Goal: Transaction & Acquisition: Book appointment/travel/reservation

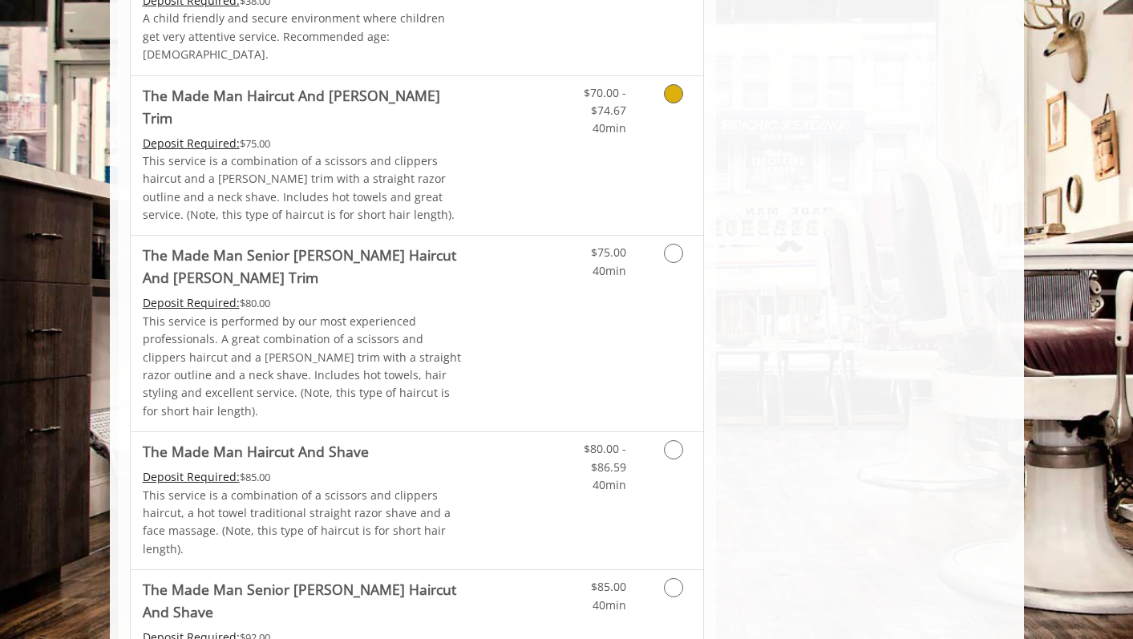
scroll to position [1161, 0]
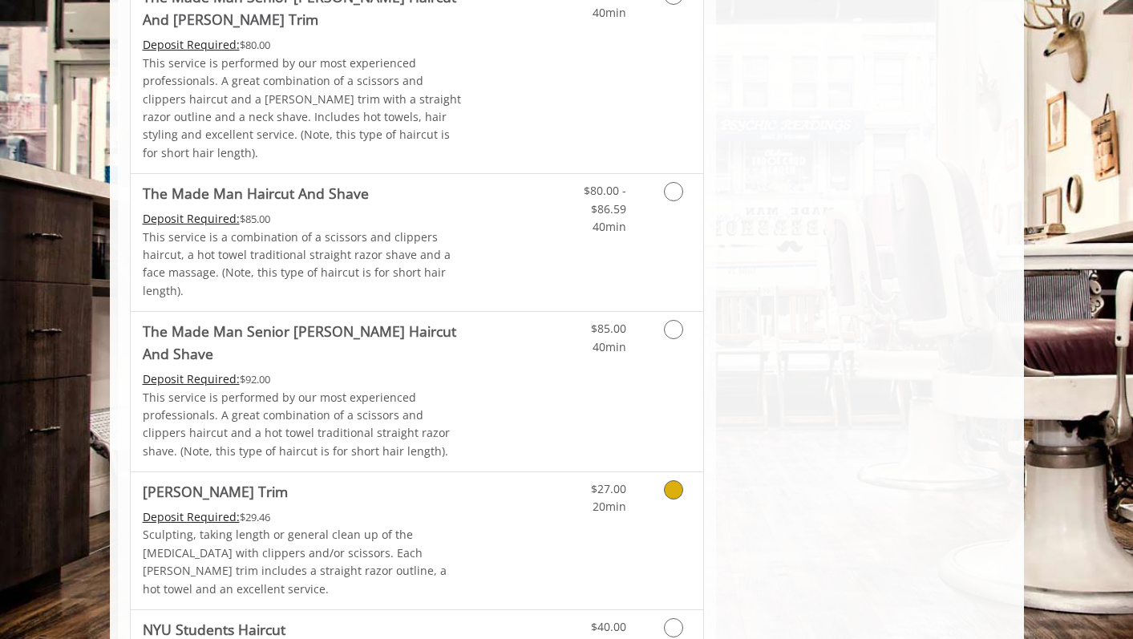
click at [617, 472] on div "$27.00 20min" at bounding box center [632, 540] width 144 height 137
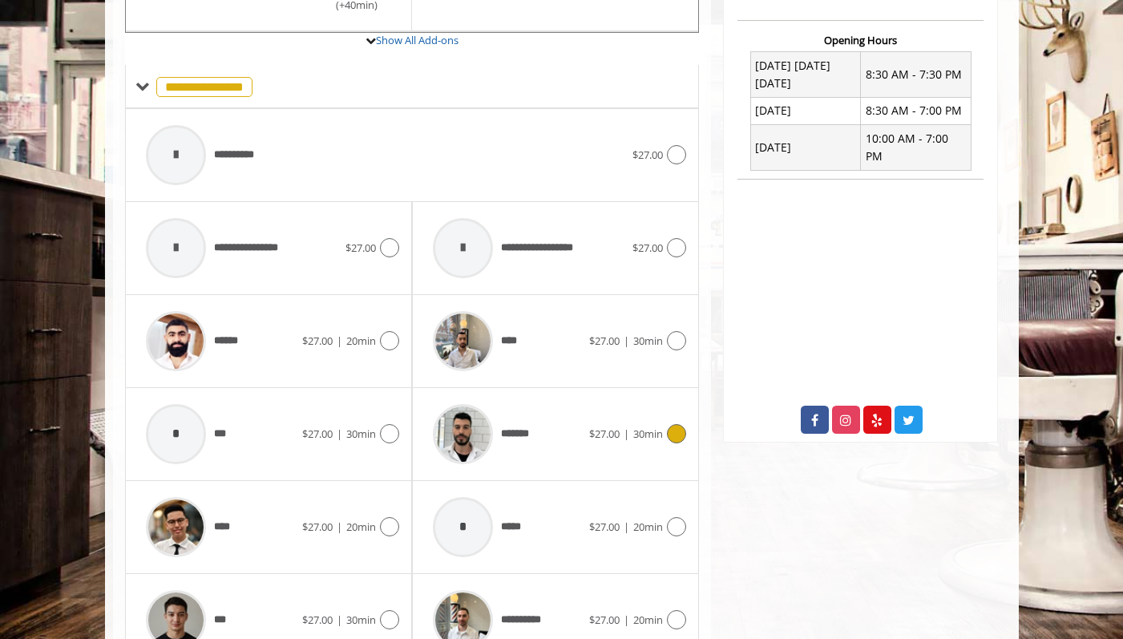
scroll to position [668, 0]
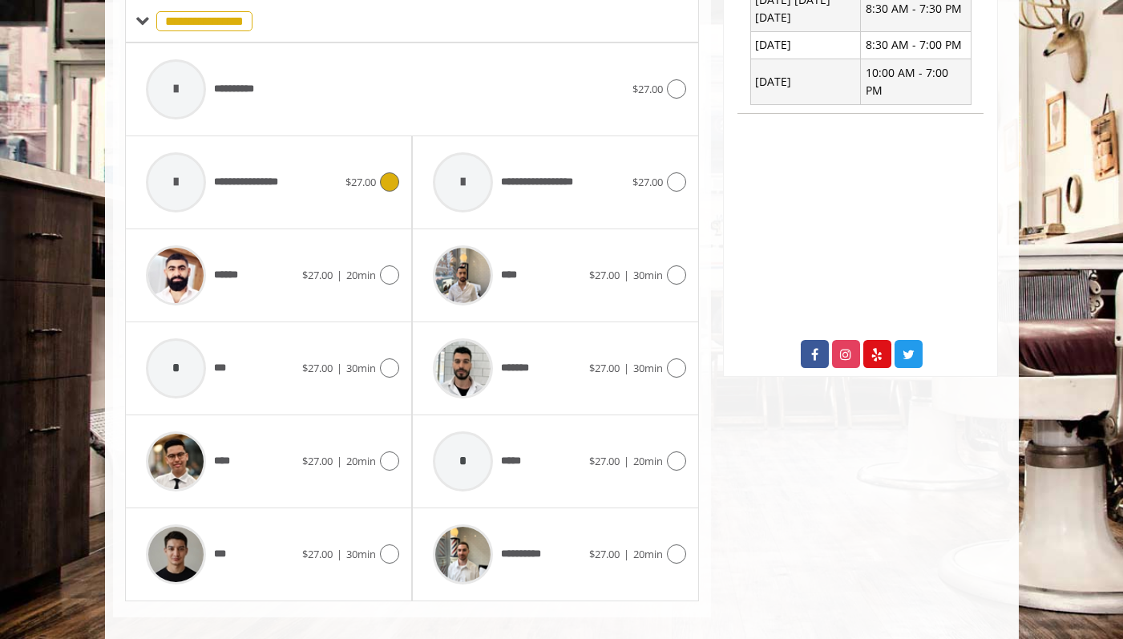
click at [389, 172] on icon at bounding box center [389, 181] width 19 height 19
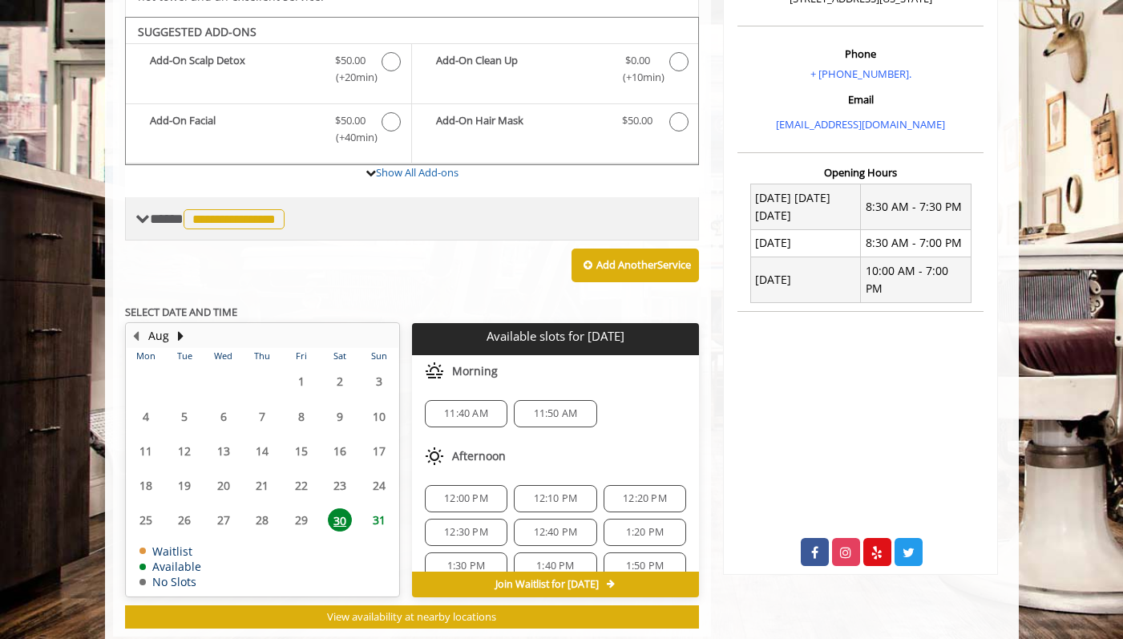
scroll to position [469, 0]
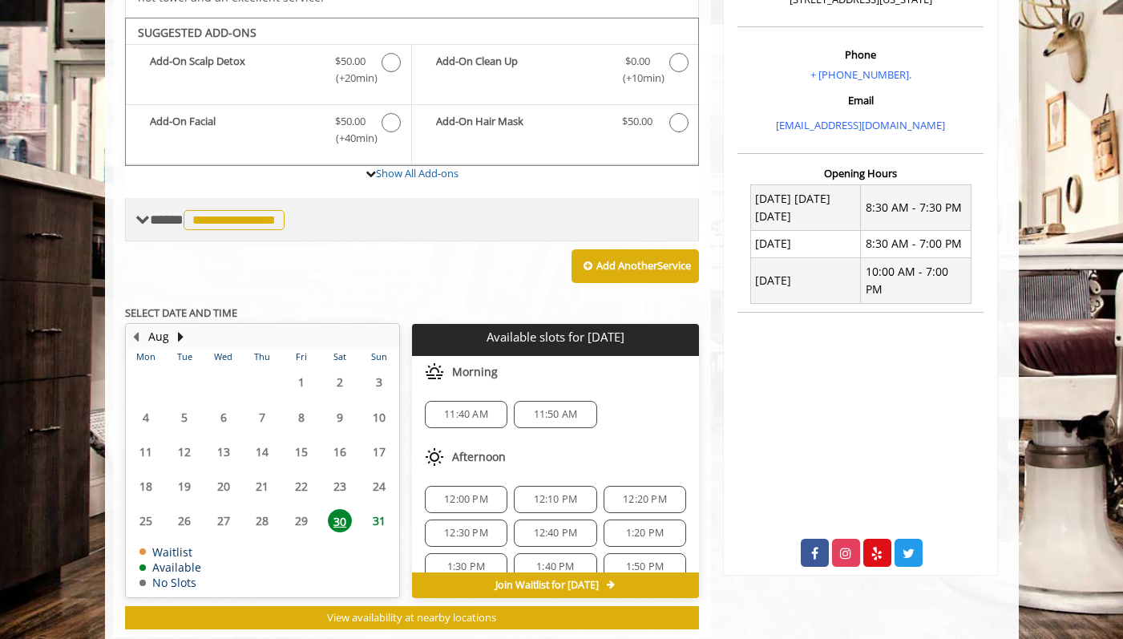
click at [261, 210] on span "**********" at bounding box center [234, 220] width 101 height 20
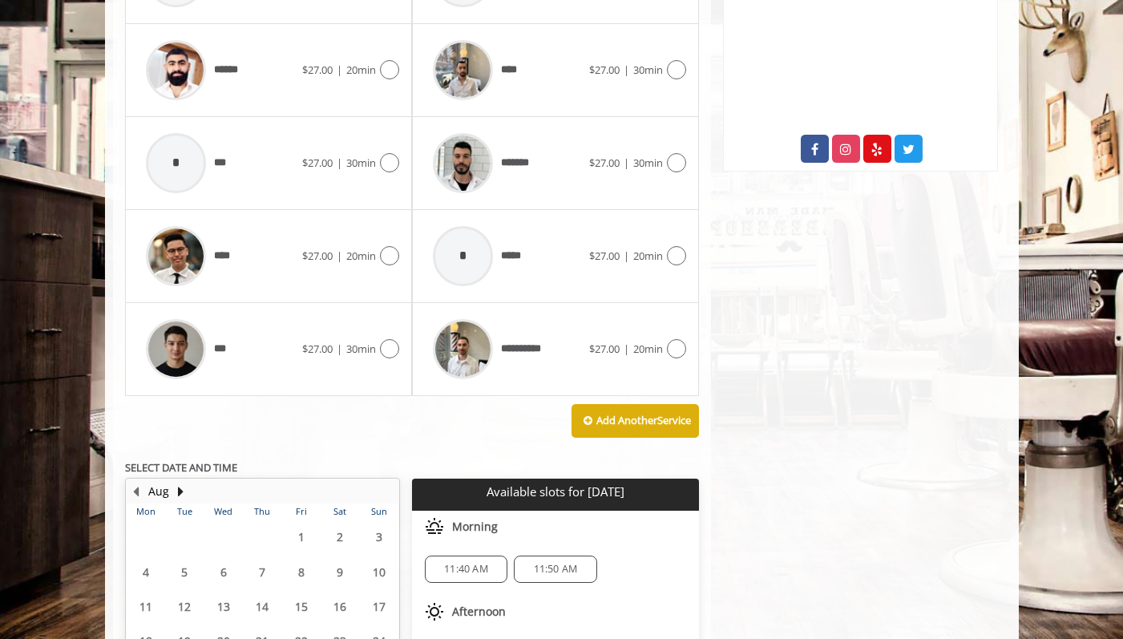
scroll to position [1047, 0]
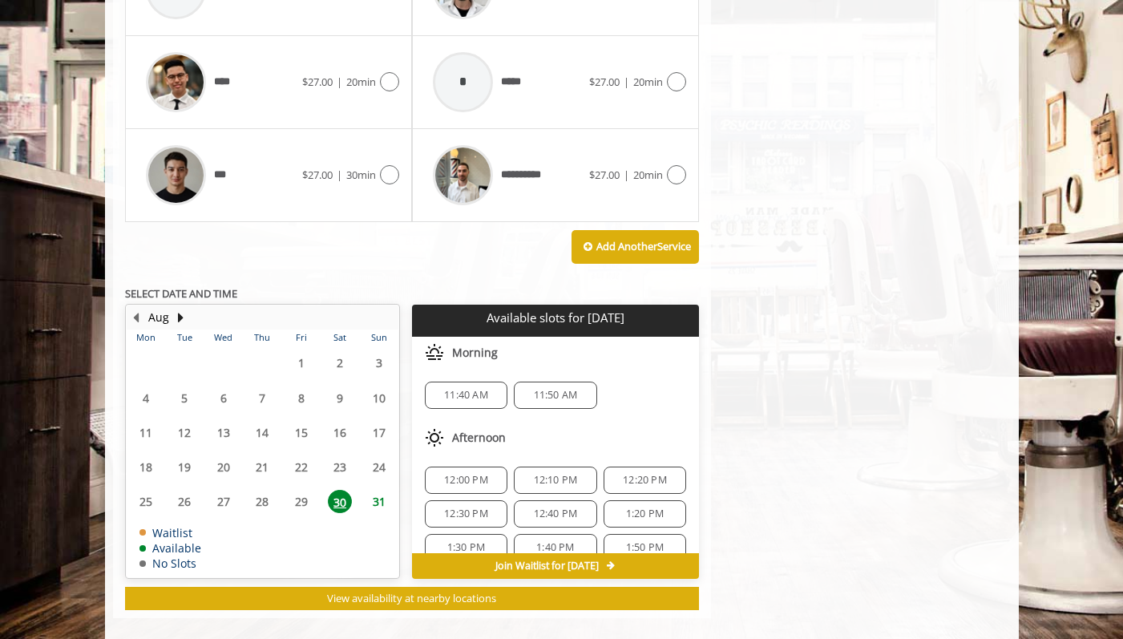
click at [471, 474] on span "12:00 PM" at bounding box center [466, 480] width 44 height 13
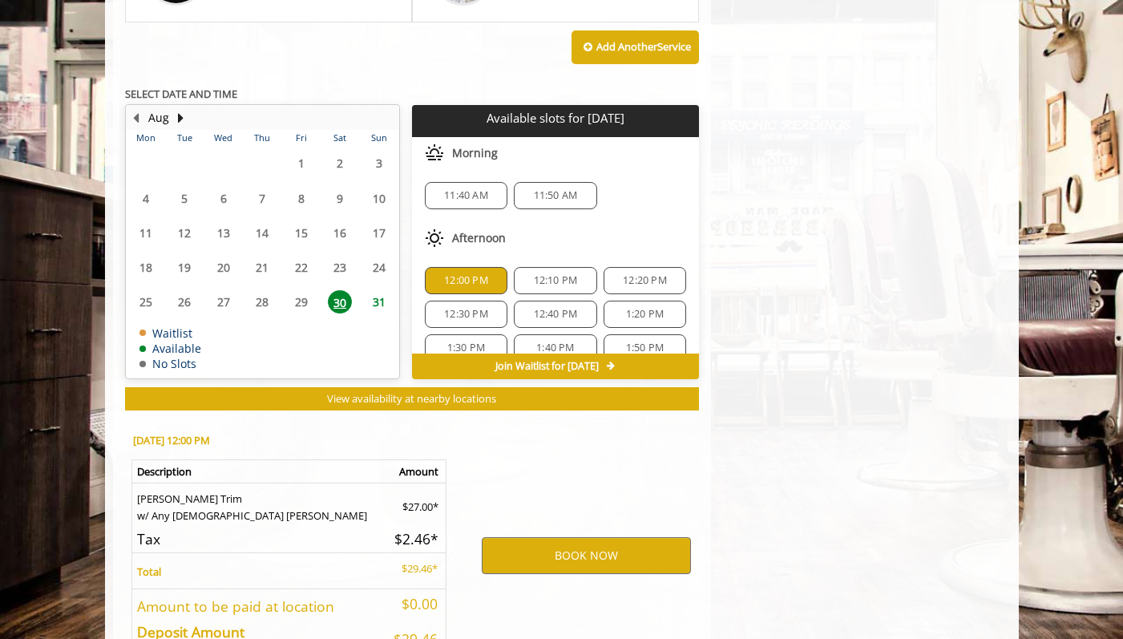
scroll to position [1337, 0]
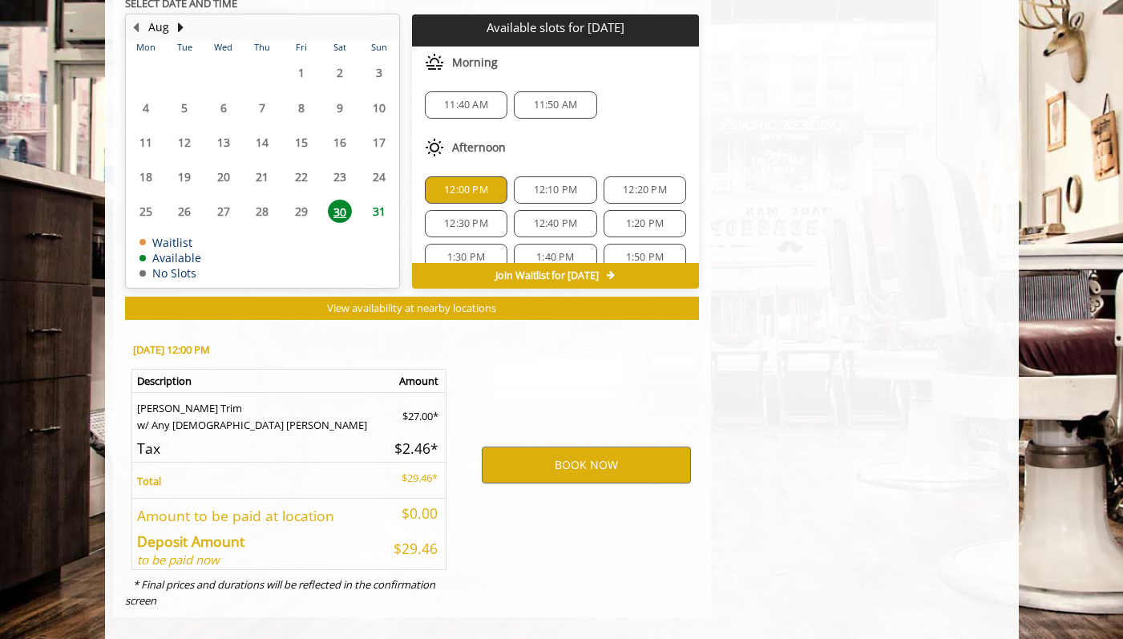
click at [478, 212] on div "12:30 PM" at bounding box center [466, 223] width 83 height 27
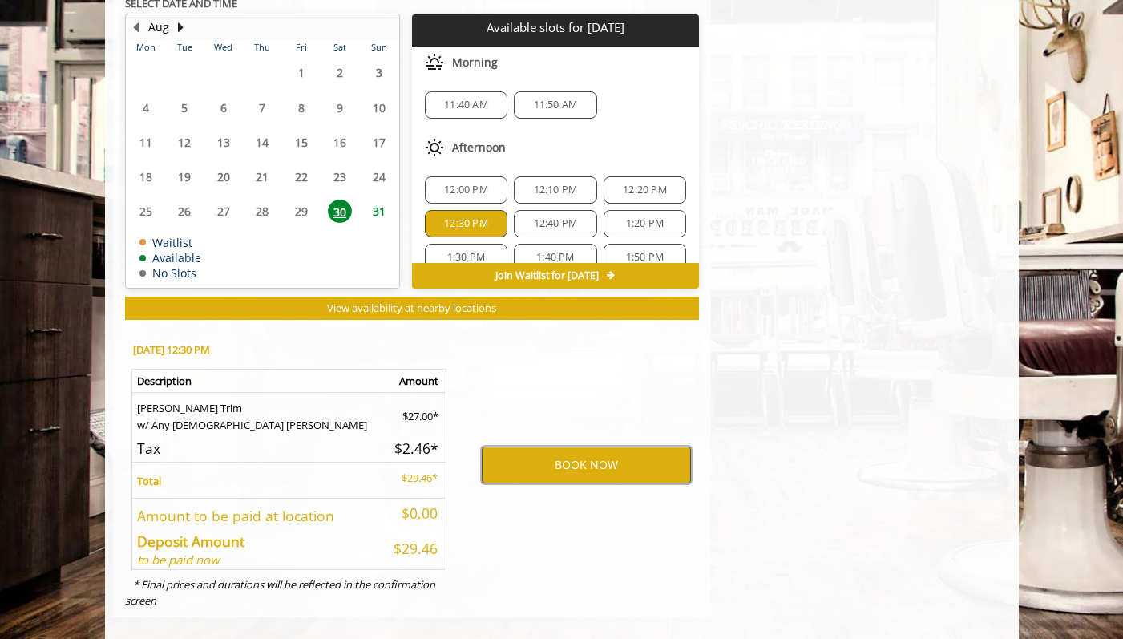
click at [559, 453] on button "BOOK NOW" at bounding box center [586, 465] width 209 height 37
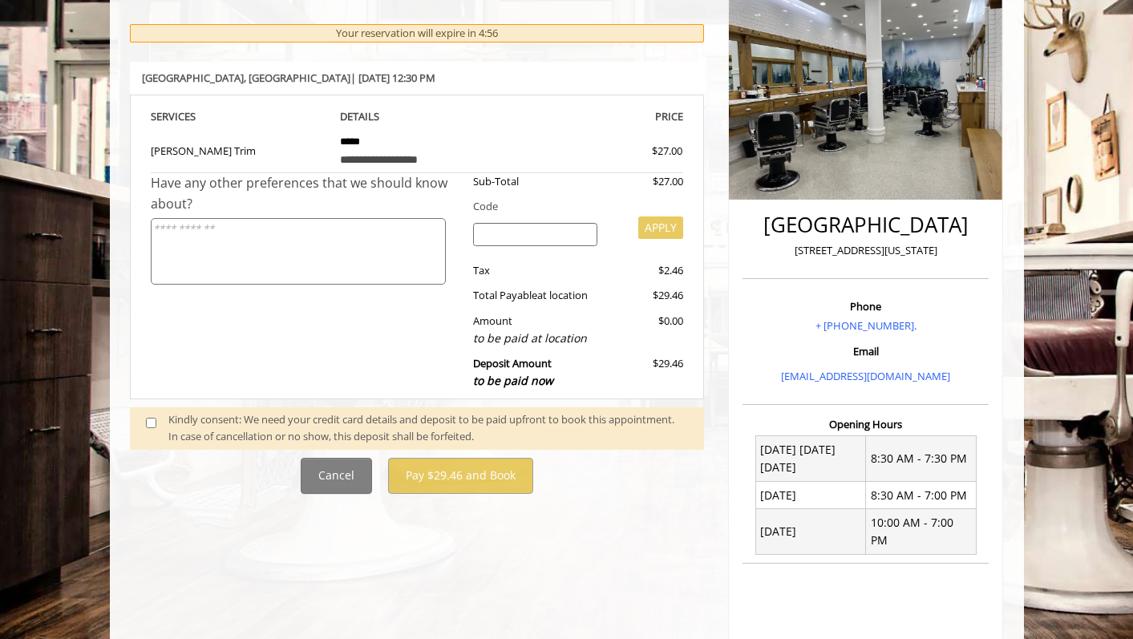
scroll to position [225, 0]
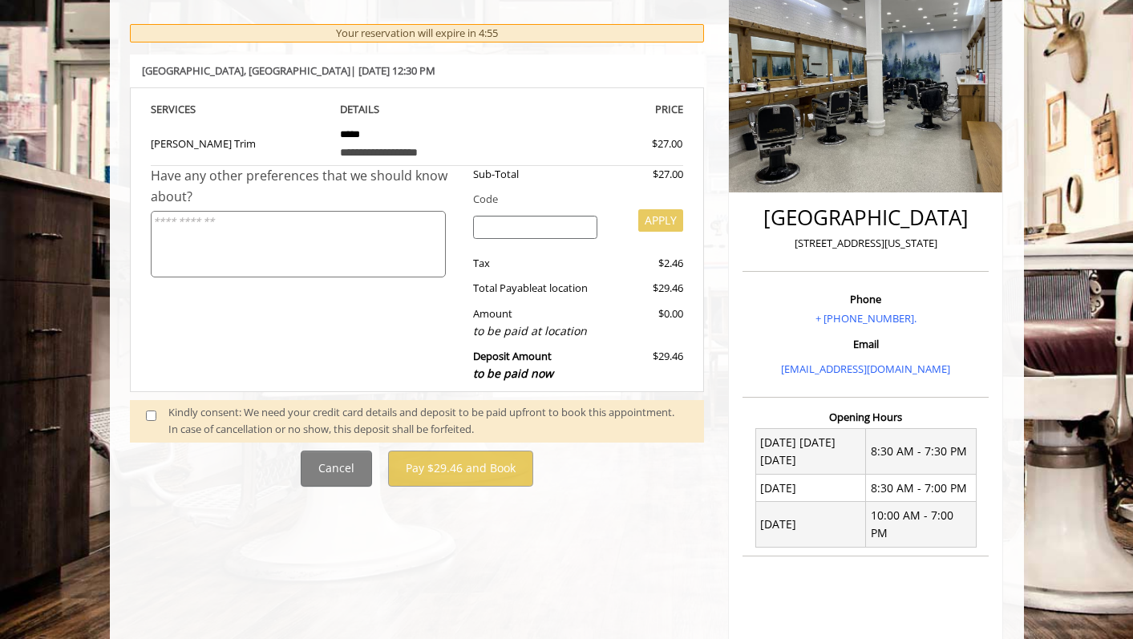
click at [350, 420] on div "Kindly consent: We need your credit card details and deposit to be paid upfront…" at bounding box center [428, 421] width 520 height 34
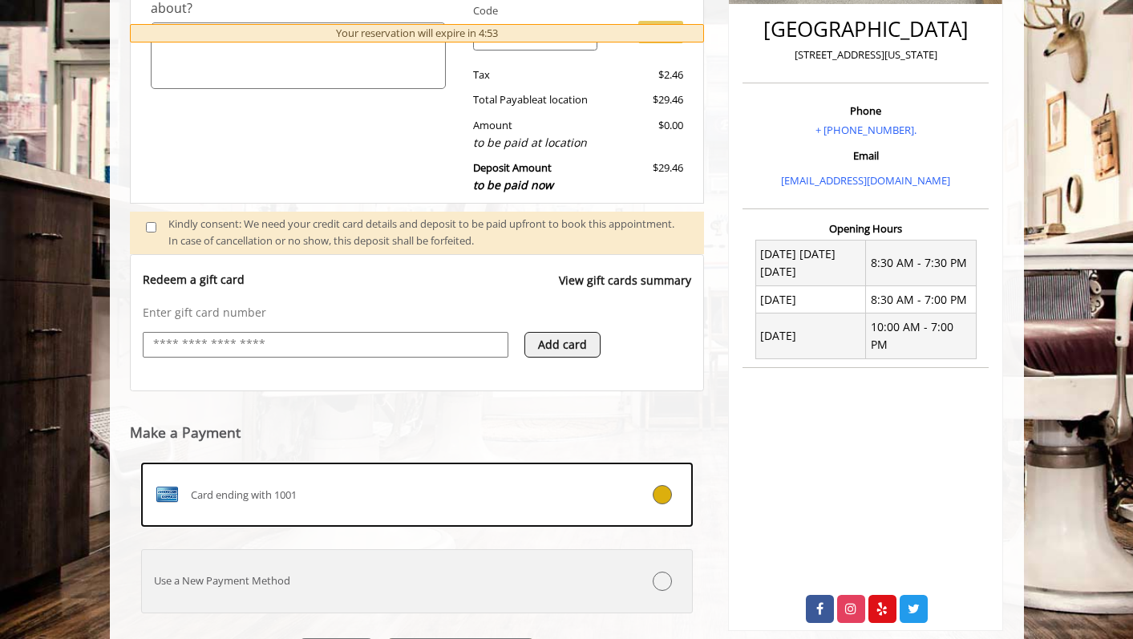
scroll to position [471, 0]
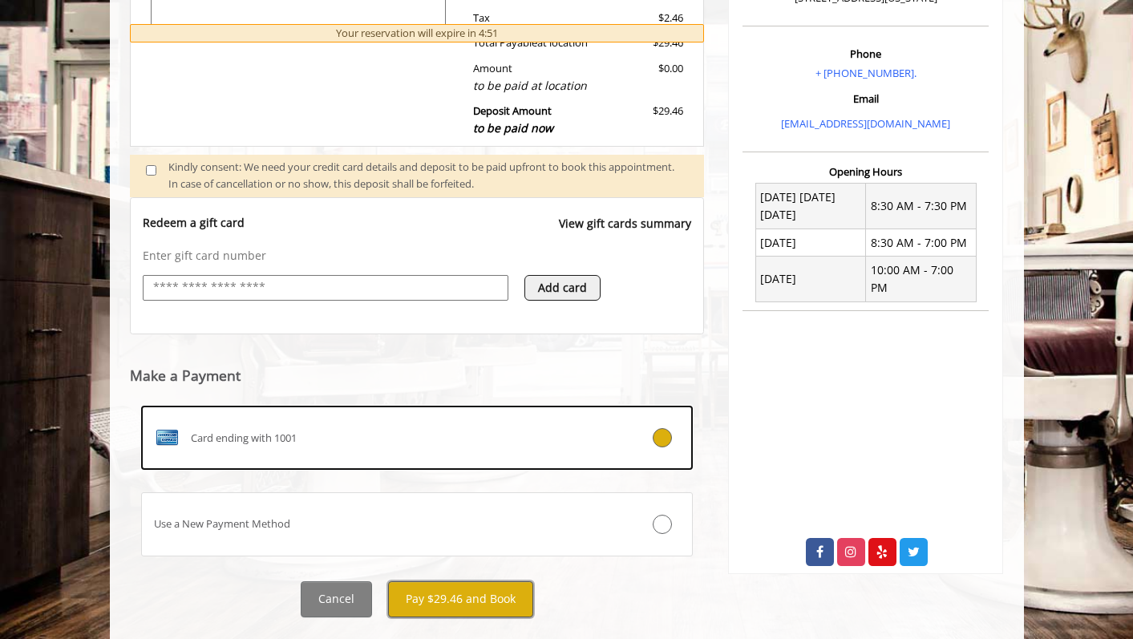
click at [465, 586] on button "Pay $29.46 and Book" at bounding box center [460, 599] width 145 height 36
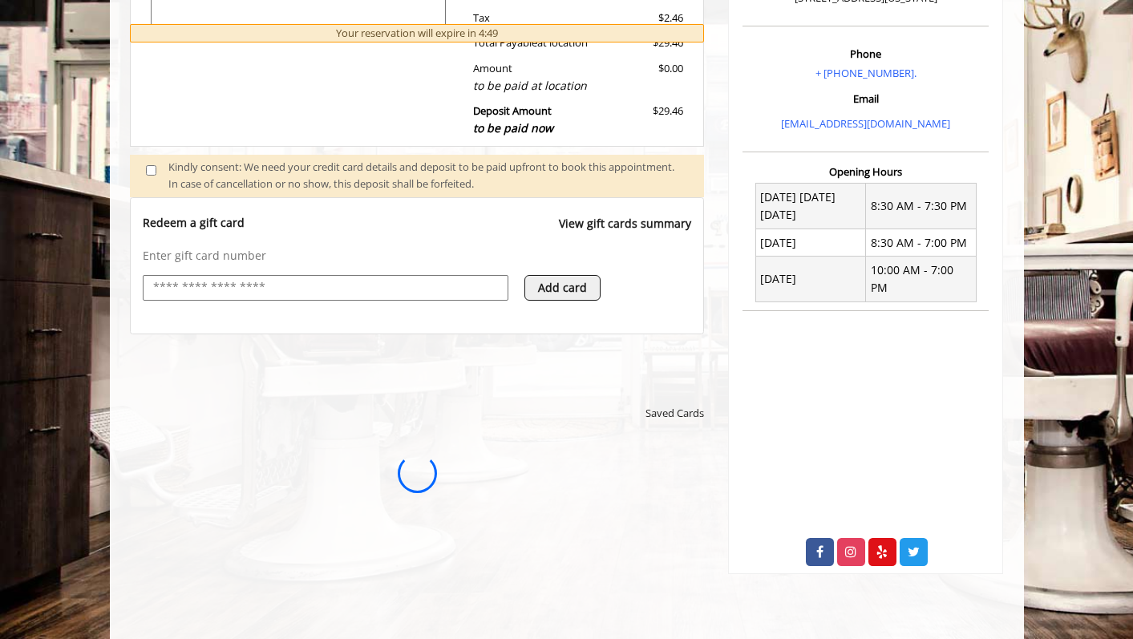
scroll to position [0, 0]
